Goal: Task Accomplishment & Management: Manage account settings

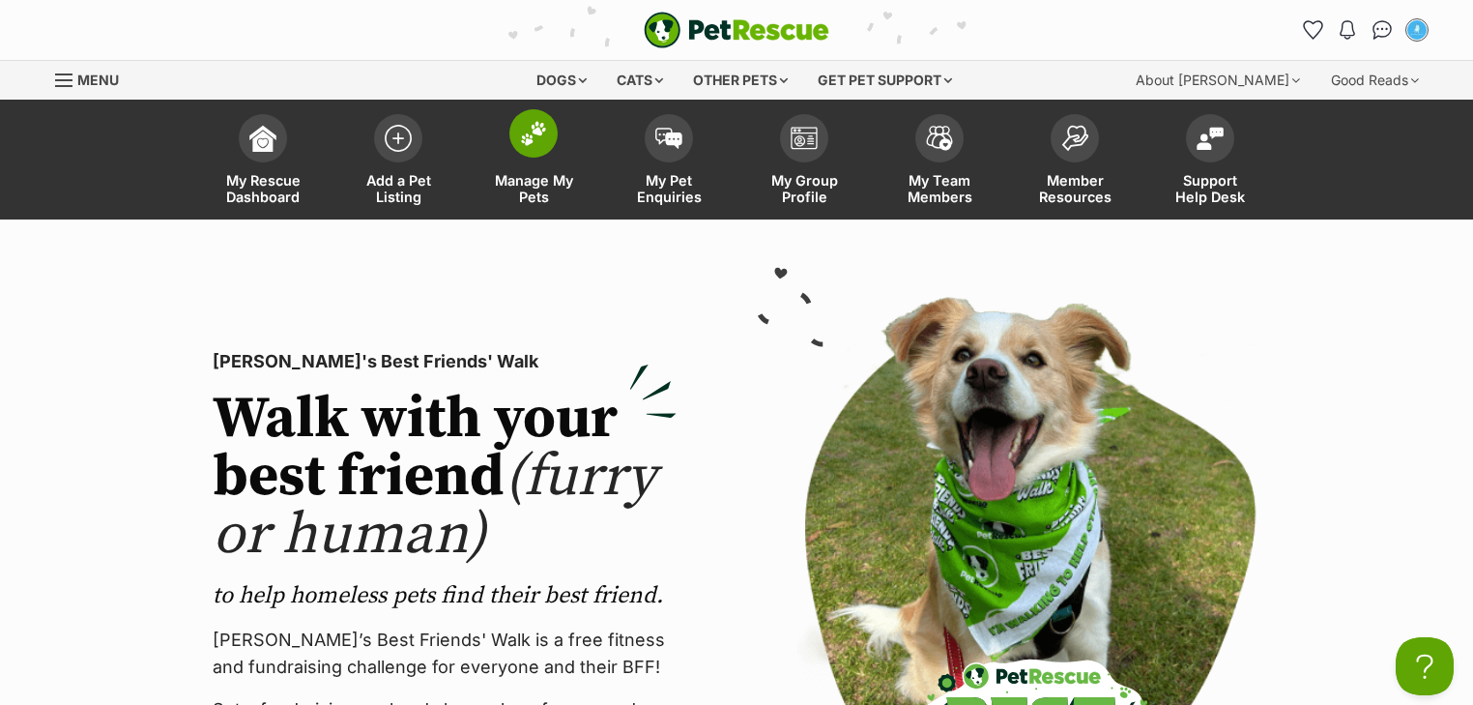
click at [549, 166] on link "Manage My Pets" at bounding box center [533, 161] width 135 height 115
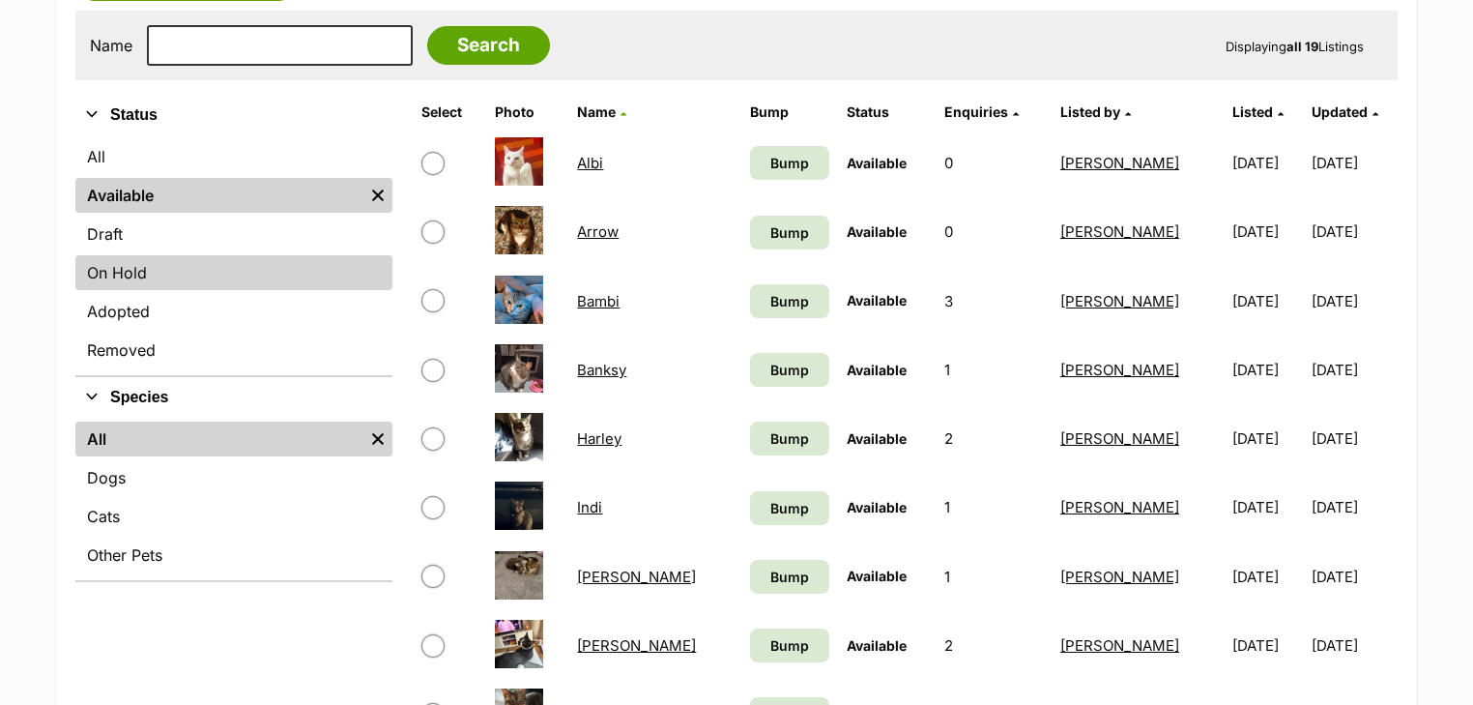
click at [196, 280] on link "On Hold" at bounding box center [233, 272] width 317 height 35
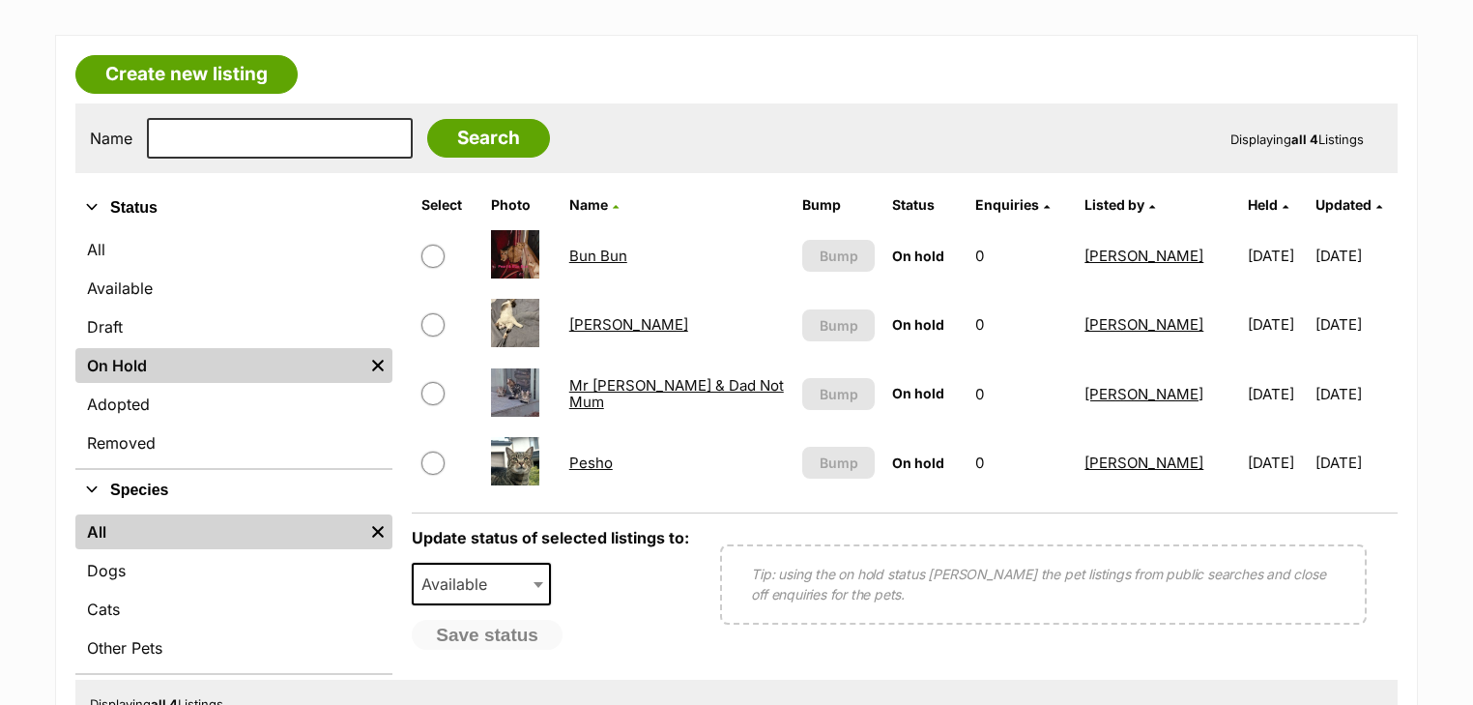
scroll to position [309, 0]
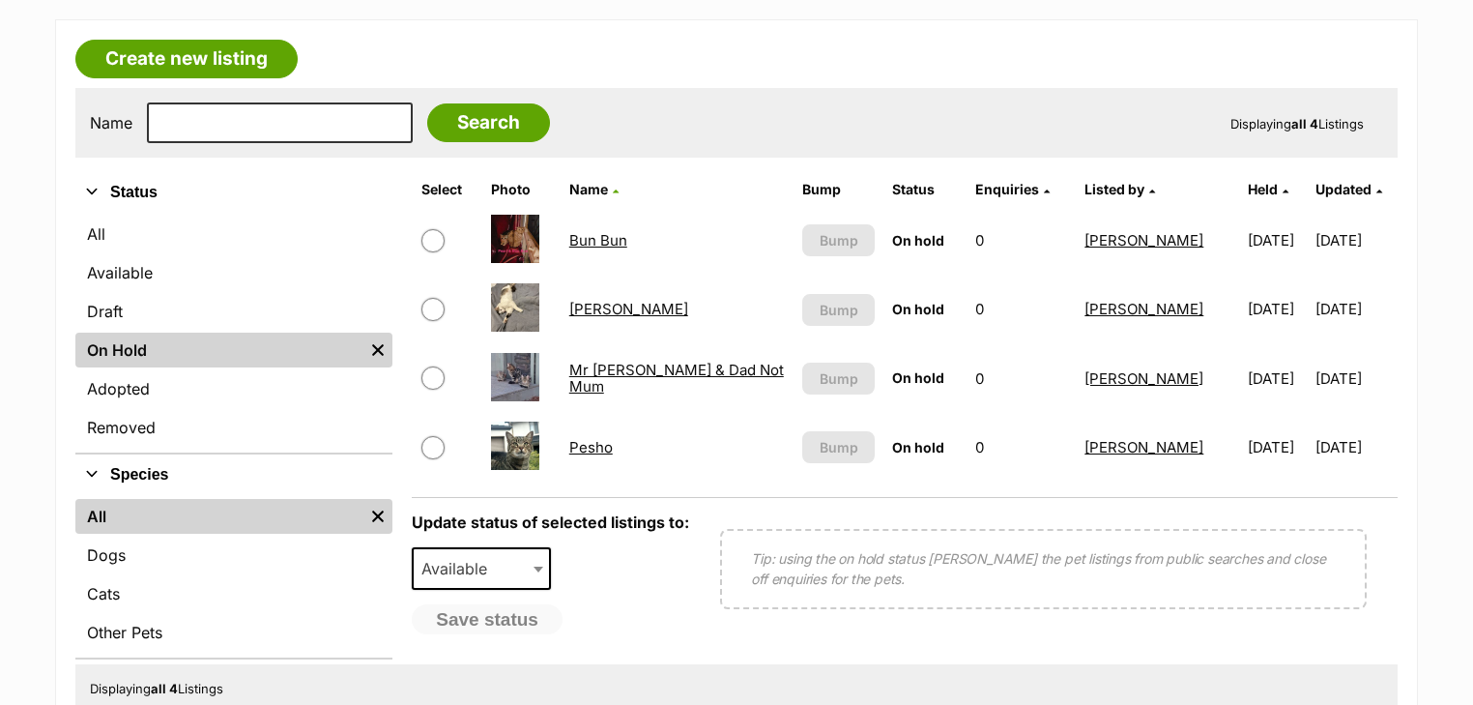
click at [643, 367] on link "Mr Tabby Pants & Dad Not Mum" at bounding box center [676, 377] width 215 height 35
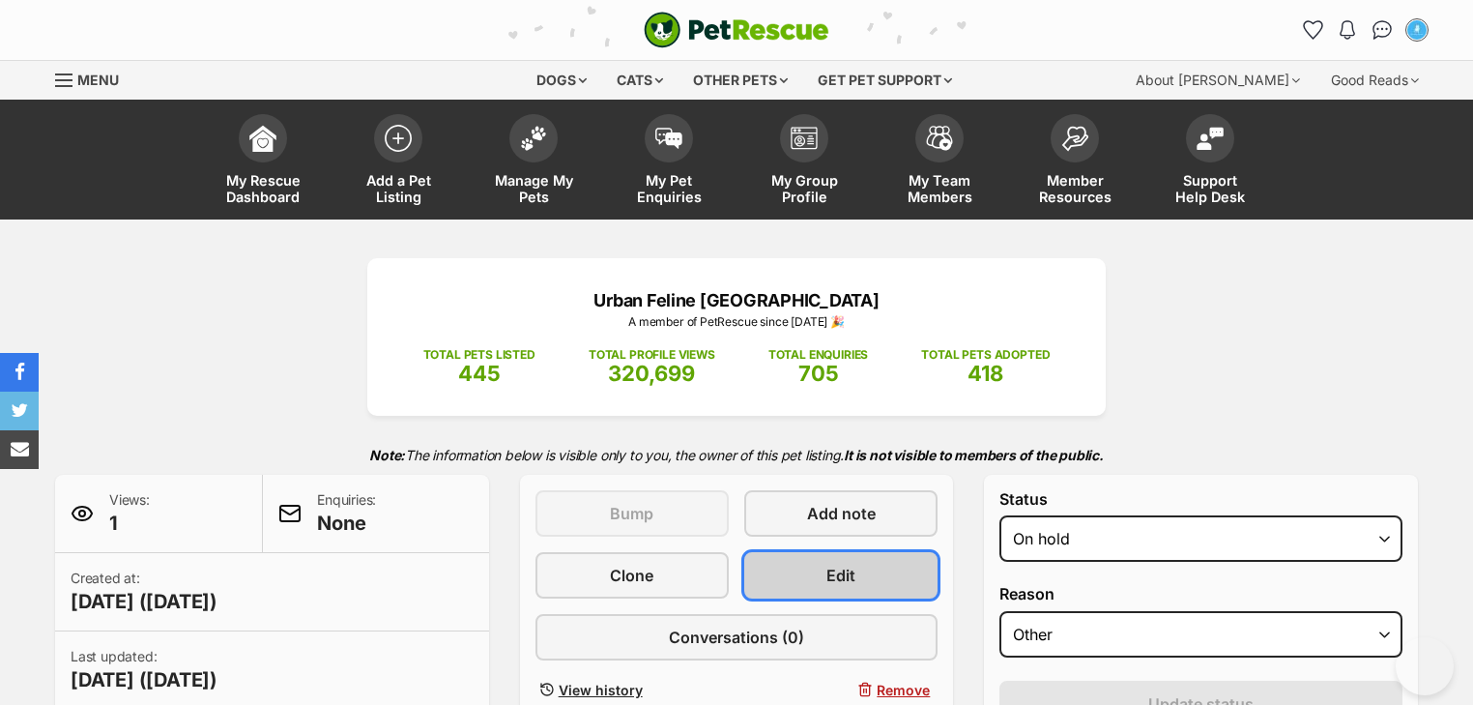
click at [839, 564] on span "Edit" at bounding box center [840, 574] width 29 height 23
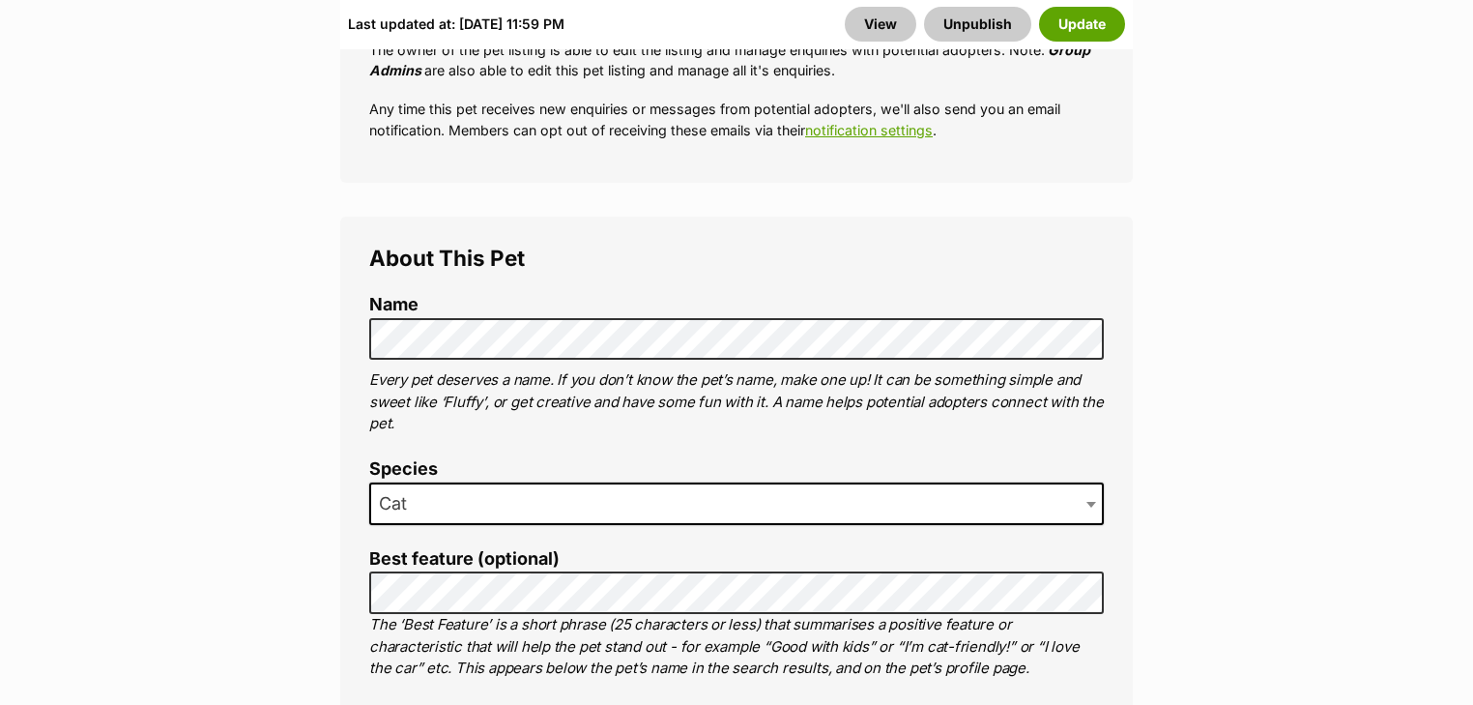
scroll to position [1237, 0]
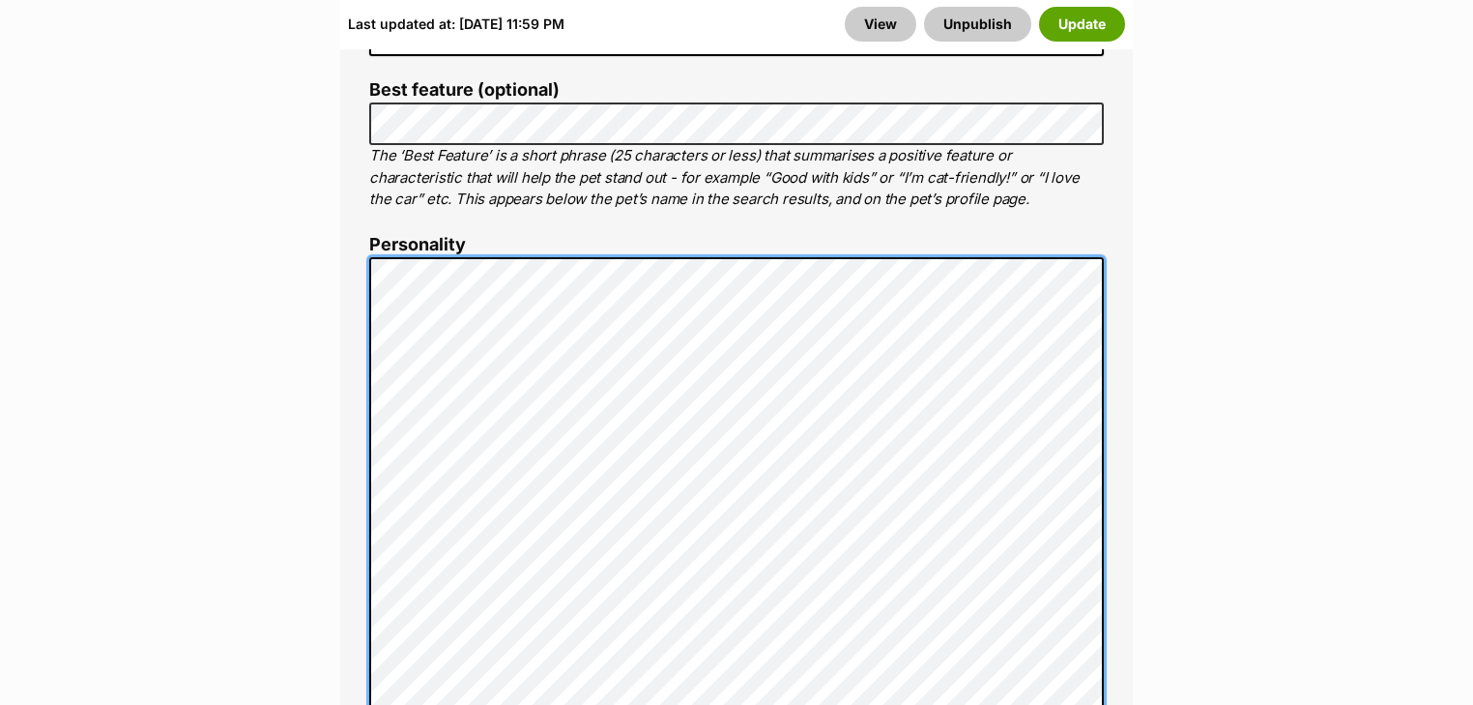
scroll to position [1207, 0]
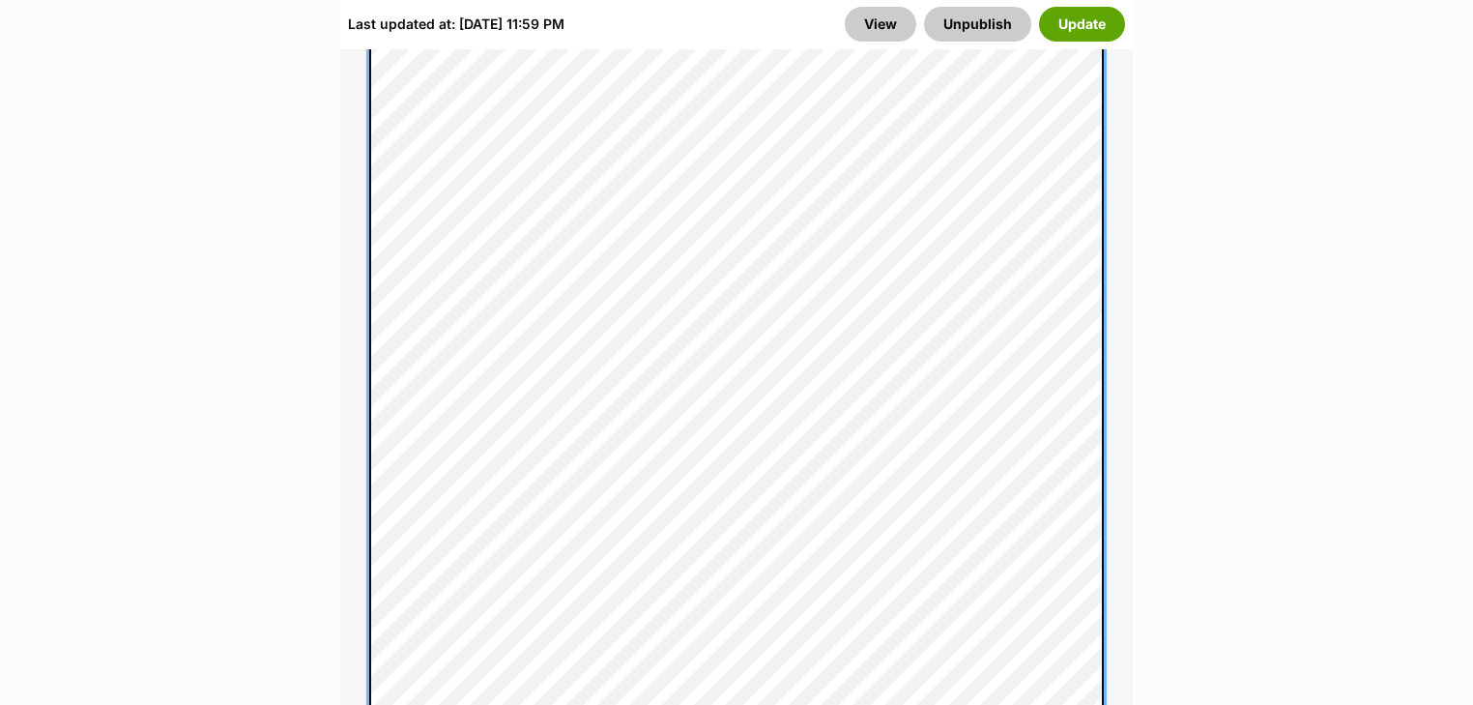
scroll to position [2753, 0]
click at [366, 275] on div "About This Pet Name Henlo there, it looks like you might be using the pet name …" at bounding box center [736, 329] width 792 height 3637
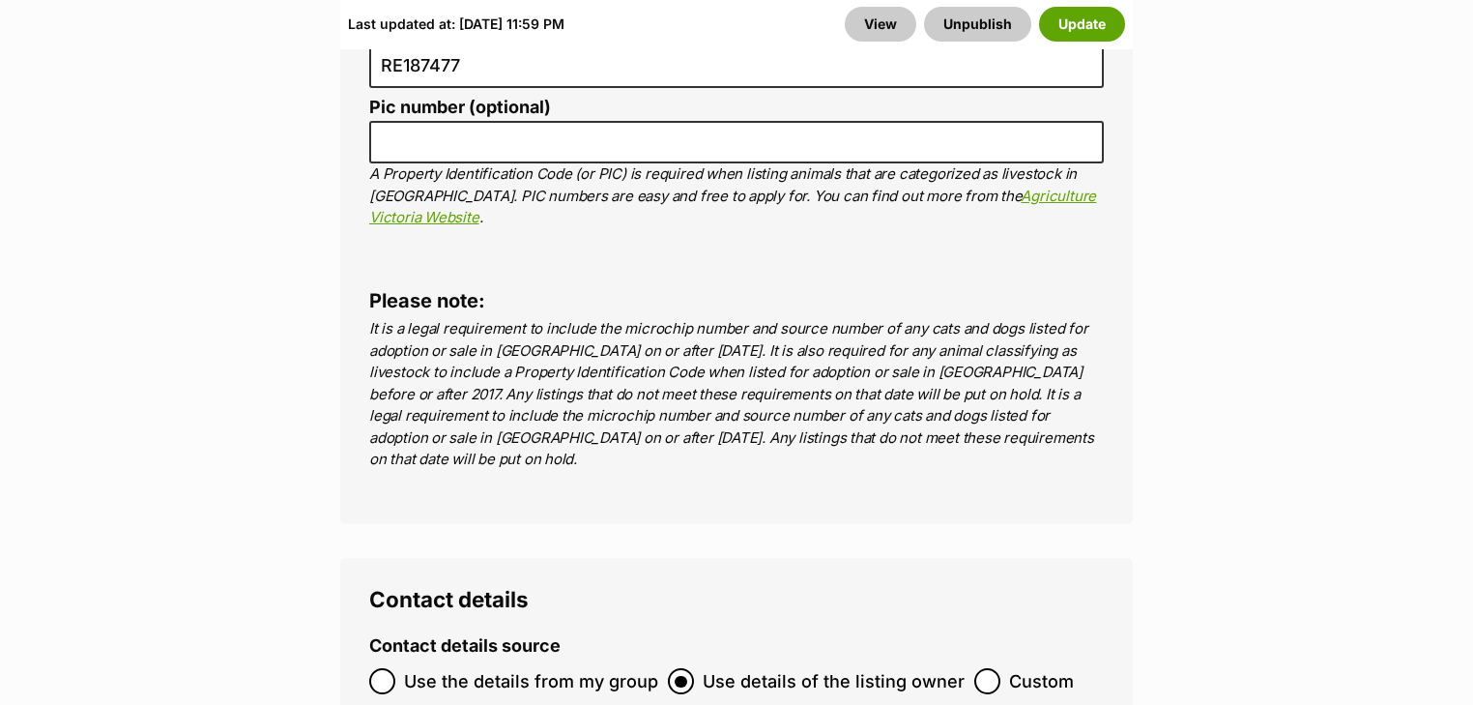
scroll to position [9402, 0]
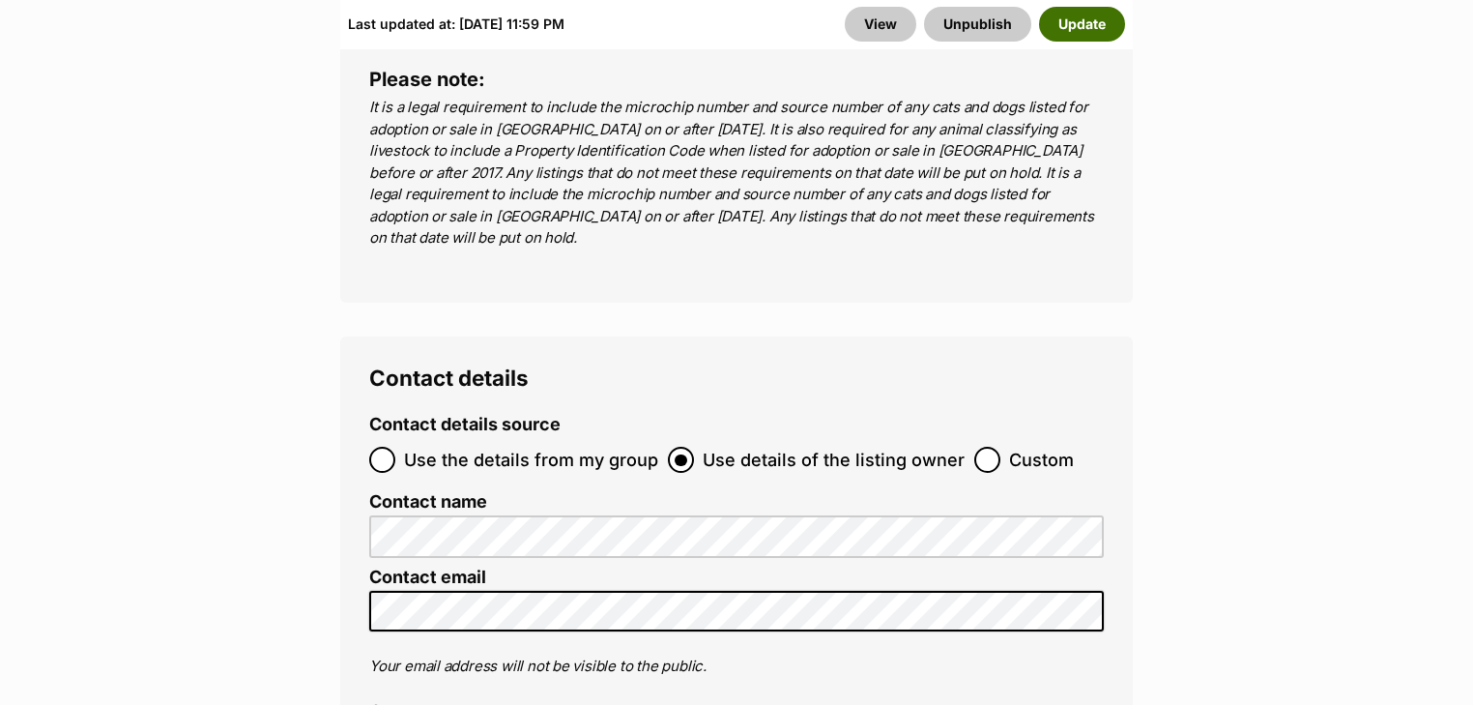
click at [1059, 39] on button "Update" at bounding box center [1082, 24] width 86 height 35
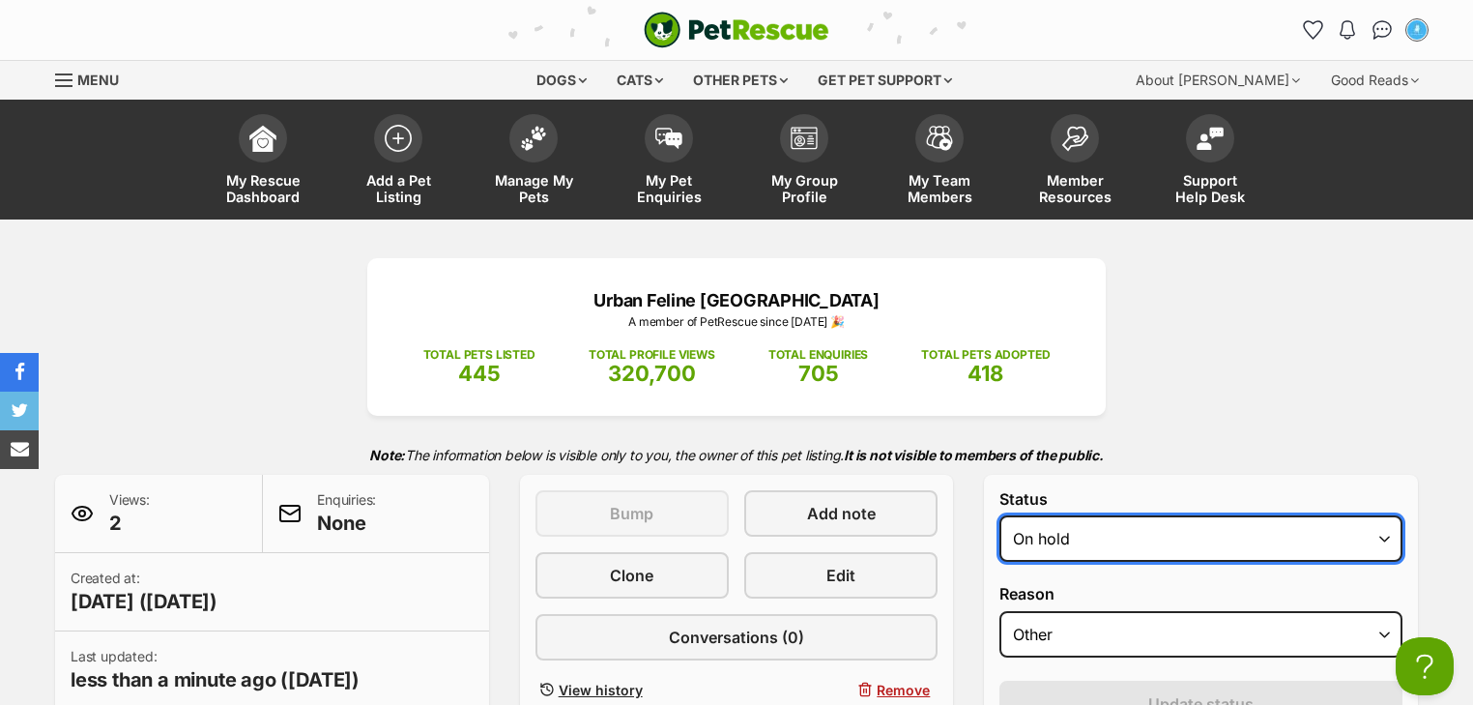
click at [1167, 549] on select "Draft Available On hold Adopted" at bounding box center [1200, 538] width 403 height 46
select select "active"
click at [999, 515] on select "Draft Available On hold Adopted" at bounding box center [1200, 538] width 403 height 46
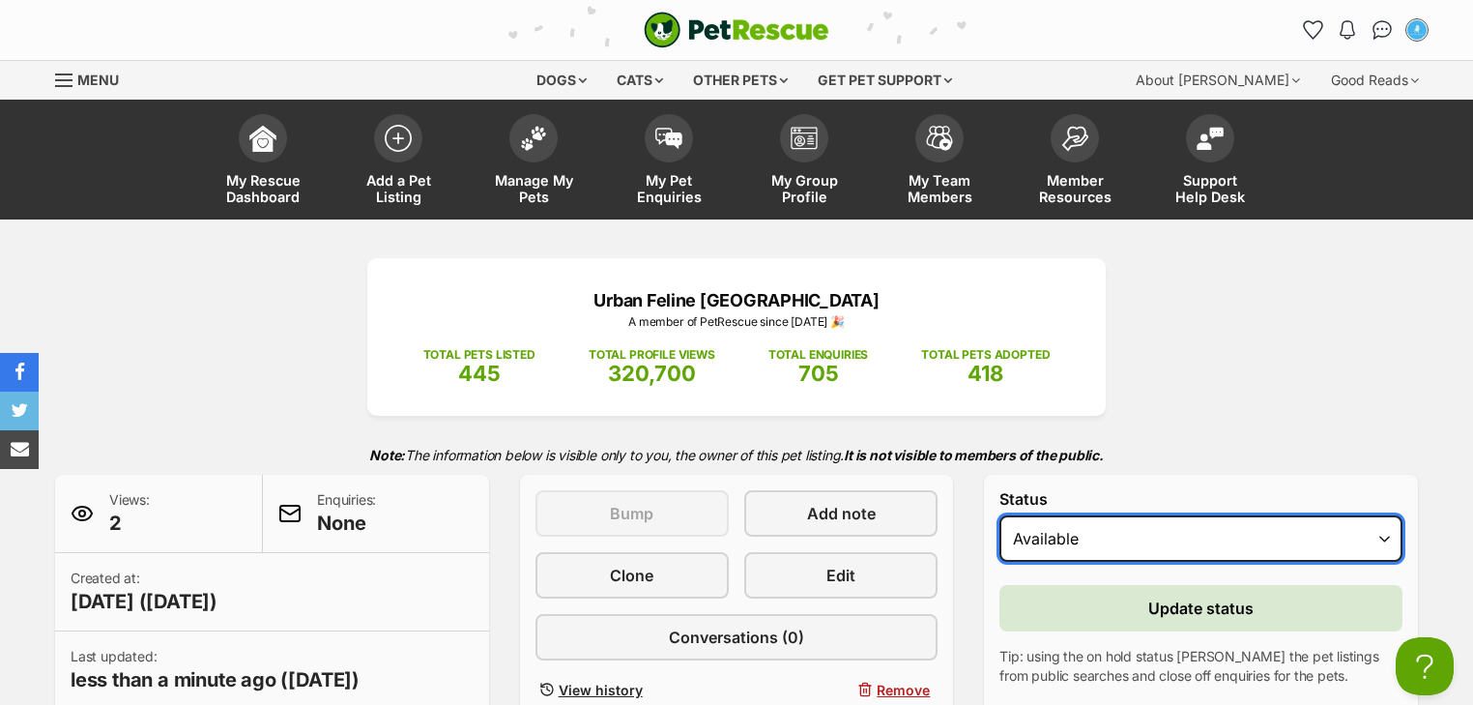
scroll to position [232, 0]
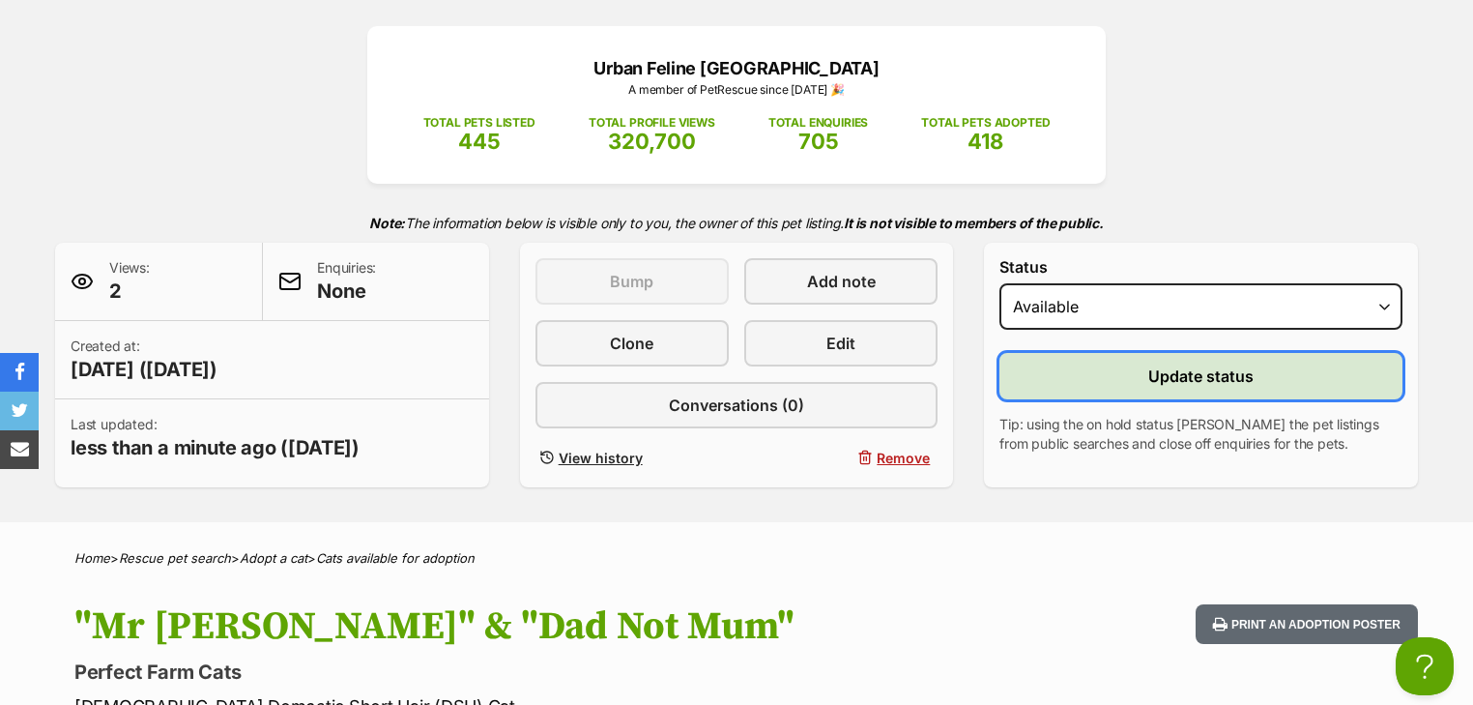
click at [1196, 359] on button "Update status" at bounding box center [1200, 376] width 403 height 46
